Goal: Task Accomplishment & Management: Use online tool/utility

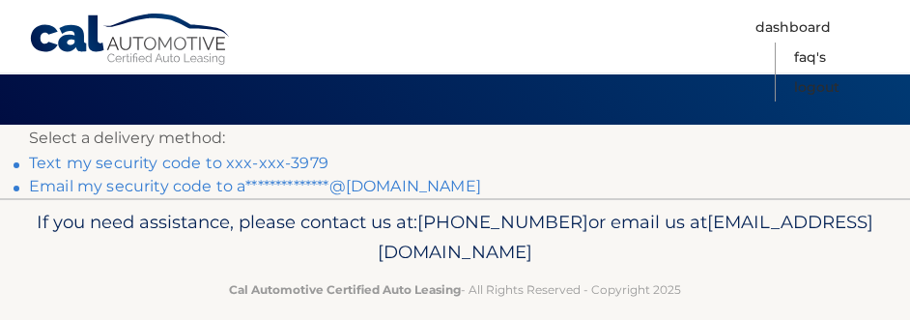
scroll to position [76, 0]
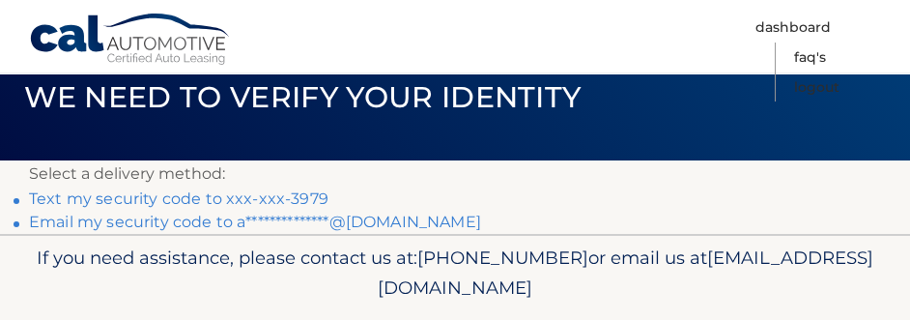
click at [190, 189] on link "Text my security code to xxx-xxx-3979" at bounding box center [178, 198] width 299 height 18
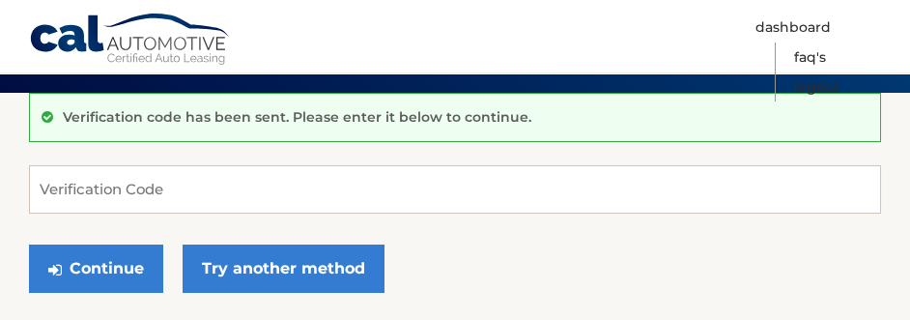
scroll to position [146, 0]
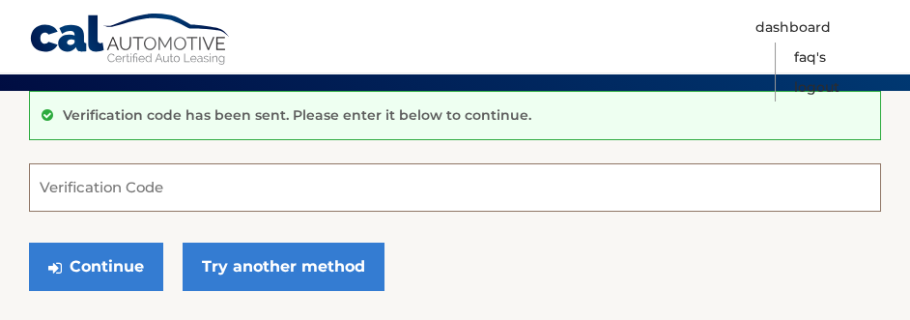
click at [56, 174] on input "Verification Code" at bounding box center [455, 187] width 852 height 48
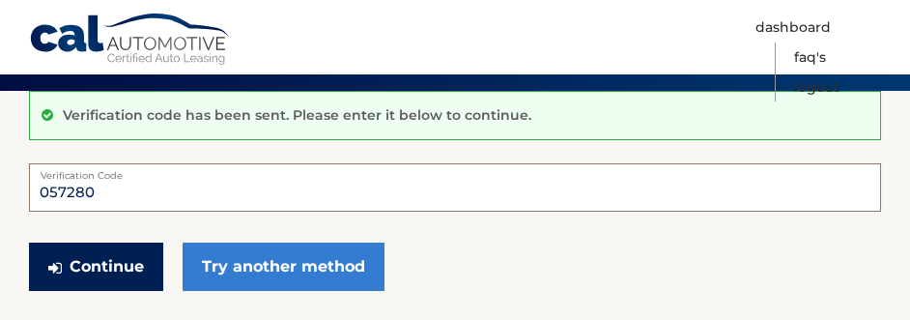
type input "057280"
click at [92, 261] on button "Continue" at bounding box center [96, 266] width 134 height 48
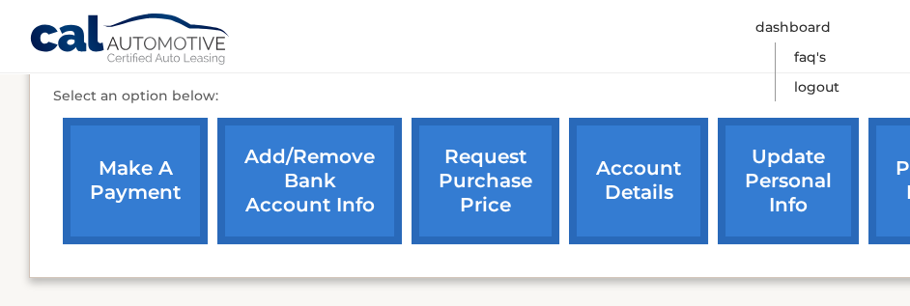
scroll to position [653, 0]
